Goal: Information Seeking & Learning: Learn about a topic

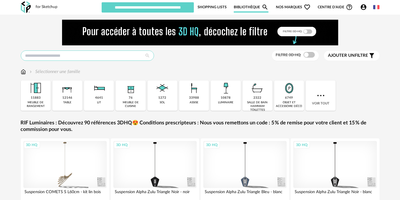
click at [105, 55] on input "text" at bounding box center [87, 55] width 133 height 10
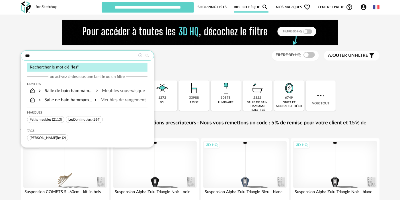
type input "***"
click at [90, 118] on span "Les Dominotiers" at bounding box center [79, 119] width 23 height 3
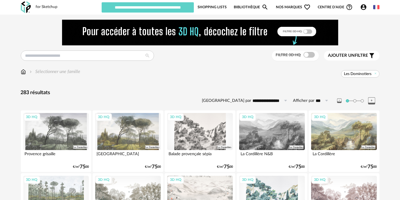
click at [65, 124] on div "3D HQ" at bounding box center [56, 131] width 66 height 37
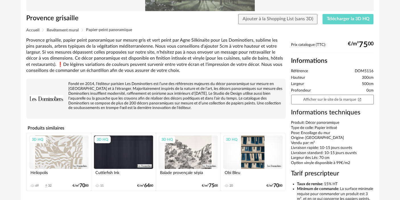
scroll to position [88, 0]
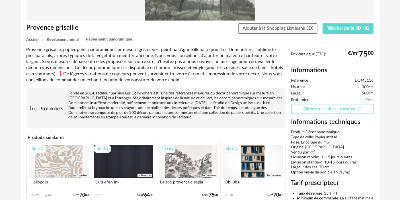
click at [339, 108] on link "Afficher sur le site de la marque Open In New icon" at bounding box center [333, 109] width 83 height 10
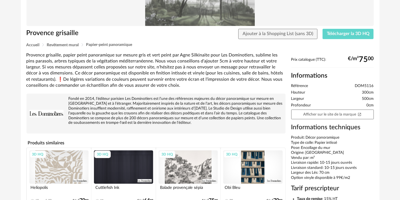
scroll to position [0, 0]
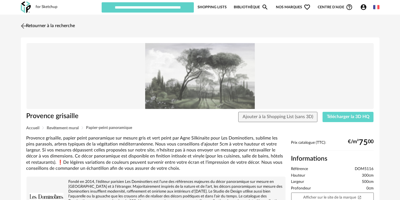
click at [52, 25] on link "Retourner à la recherche" at bounding box center [47, 26] width 56 height 13
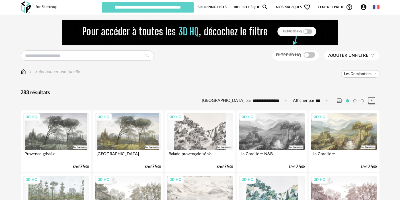
click at [340, 133] on div "3D HQ" at bounding box center [344, 131] width 66 height 37
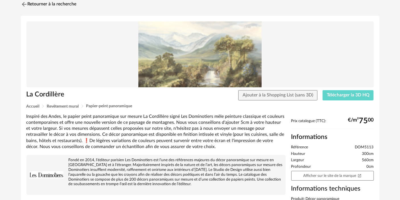
scroll to position [21, 0]
